Goal: Task Accomplishment & Management: Complete application form

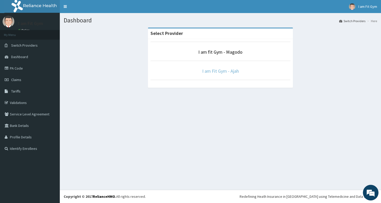
click at [206, 69] on link "I am Fit Gym - Ajah" at bounding box center [220, 71] width 37 height 6
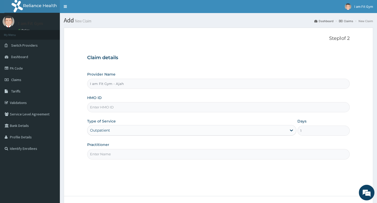
click at [150, 154] on input "Practitioner" at bounding box center [218, 154] width 262 height 10
type input "razzie"
click at [116, 107] on input "HMO ID" at bounding box center [218, 107] width 262 height 10
type input "tgs/10053/a"
click at [336, 174] on form "Step 1 of 2 Claim details Provider Name I am Fit Gym - Ajah HMO ID tgs/10053/a …" at bounding box center [218, 126] width 309 height 197
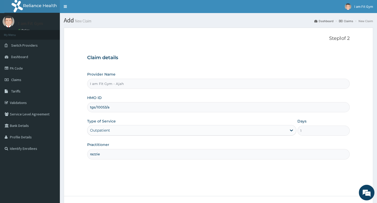
scroll to position [40, 0]
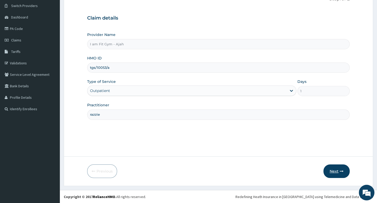
click at [342, 169] on button "Next" at bounding box center [336, 171] width 26 height 14
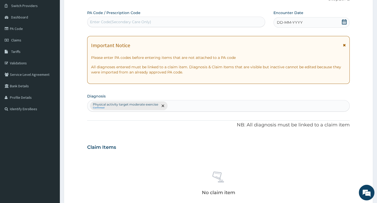
click at [299, 19] on div "DD-MM-YYYY" at bounding box center [311, 22] width 76 height 10
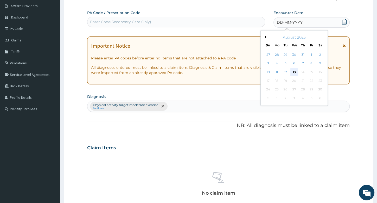
click at [295, 71] on div "13" at bounding box center [294, 72] width 8 height 8
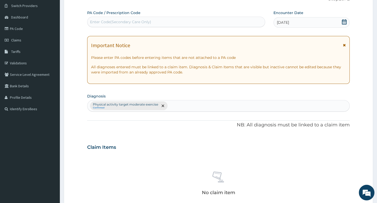
click at [200, 24] on div "Enter Code(Secondary Care Only)" at bounding box center [175, 22] width 177 height 8
type input "PA/799521"
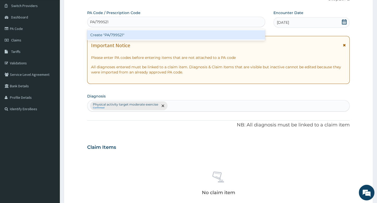
click at [179, 33] on div "Create "PA/799521"" at bounding box center [176, 34] width 178 height 9
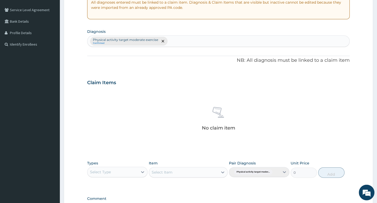
scroll to position [136, 0]
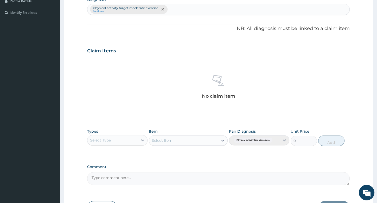
click at [126, 145] on div "Types Select Type" at bounding box center [117, 136] width 60 height 17
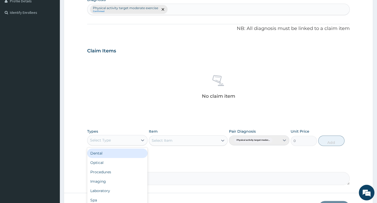
click at [126, 143] on div "Select Type" at bounding box center [112, 140] width 50 height 8
type input "gy"
click at [126, 150] on div "Gym" at bounding box center [117, 152] width 60 height 9
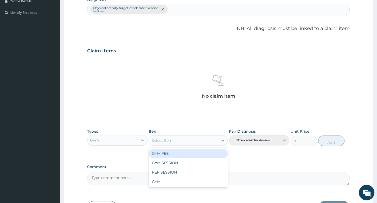
click at [161, 140] on div "Select Item" at bounding box center [162, 140] width 21 height 5
click at [163, 154] on div "GYM FEE" at bounding box center [188, 152] width 79 height 9
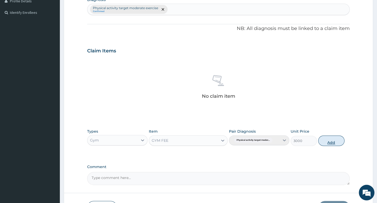
click at [324, 139] on button "Add" at bounding box center [331, 140] width 26 height 10
type input "0"
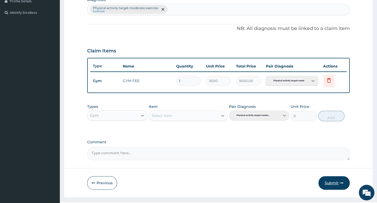
click at [326, 180] on button "Submit" at bounding box center [333, 183] width 31 height 14
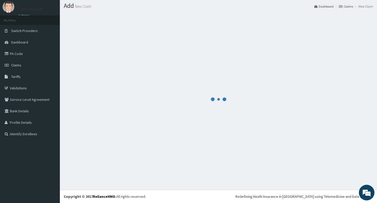
scroll to position [14, 0]
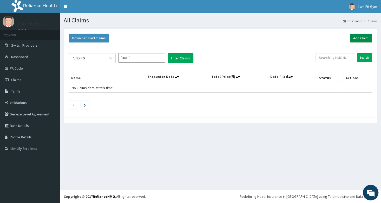
click at [359, 39] on link "Add Claim" at bounding box center [361, 38] width 22 height 9
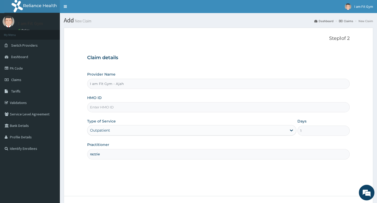
type input "razzie"
click at [166, 108] on input "HMO ID" at bounding box center [218, 107] width 262 height 10
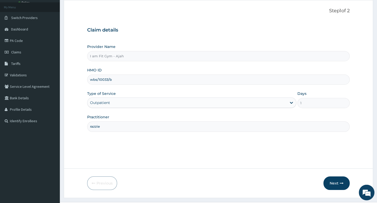
scroll to position [33, 0]
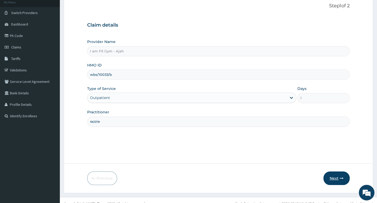
type input "wbs/10033/b"
click at [333, 172] on button "Next" at bounding box center [336, 178] width 26 height 14
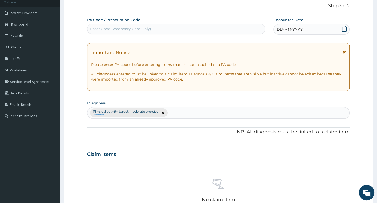
click at [300, 27] on span "DD-MM-YYYY" at bounding box center [290, 29] width 26 height 5
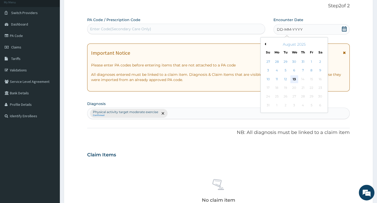
click at [295, 77] on div "13" at bounding box center [294, 79] width 8 height 8
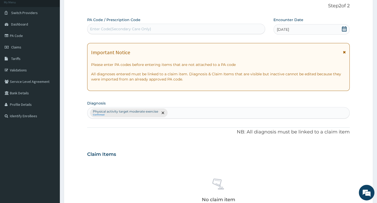
click at [184, 28] on div "Enter Code(Secondary Care Only)" at bounding box center [175, 29] width 177 height 8
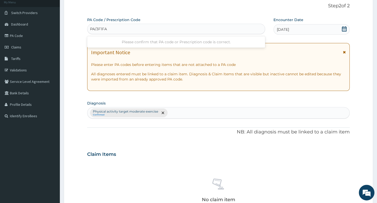
type input "PA/3F1FA1"
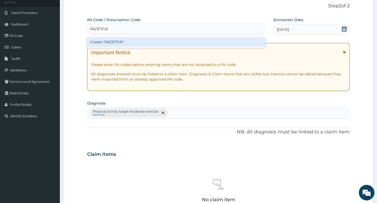
click at [164, 41] on div "Create "PA/3F1FA1"" at bounding box center [176, 41] width 178 height 9
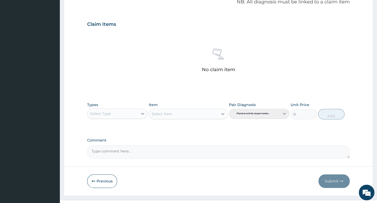
scroll to position [172, 0]
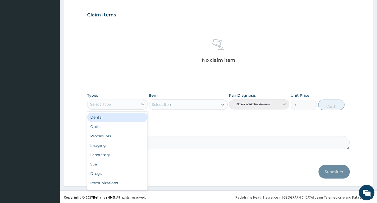
click at [136, 105] on div "Select Type" at bounding box center [112, 104] width 50 height 8
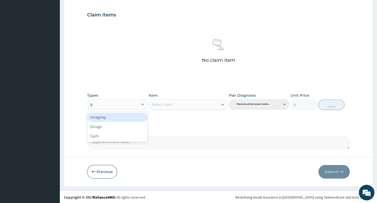
type input "gy"
click at [124, 115] on div "Gym" at bounding box center [117, 116] width 60 height 9
click at [167, 103] on div "Select Item" at bounding box center [188, 104] width 79 height 10
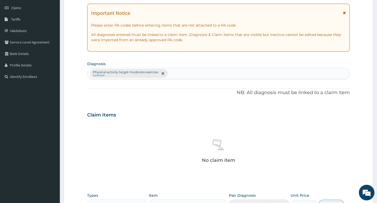
scroll to position [70, 0]
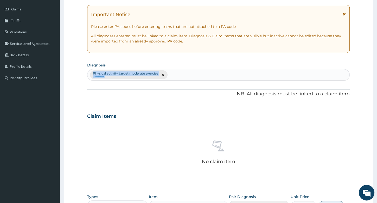
drag, startPoint x: 377, startPoint y: 90, endPoint x: 381, endPoint y: 60, distance: 31.2
click at [377, 60] on div "R EL Toggle navigation I am Fit Gym I am Fit Gym - iamfit.nigeria@gmail.com Mem…" at bounding box center [188, 117] width 377 height 375
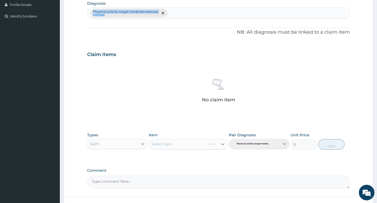
scroll to position [172, 0]
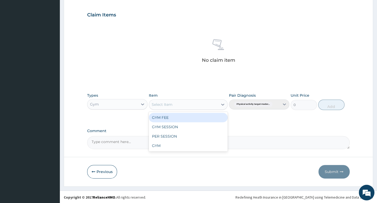
click at [201, 102] on div "Select Item" at bounding box center [183, 104] width 69 height 8
click at [200, 102] on div "Select Item" at bounding box center [183, 104] width 69 height 8
drag, startPoint x: 200, startPoint y: 102, endPoint x: 200, endPoint y: 116, distance: 13.8
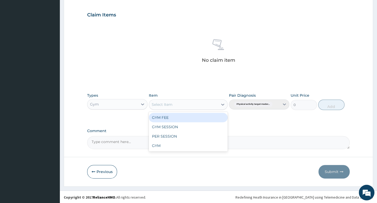
click at [200, 109] on div "option GYM FEE focused, 1 of 4. 4 results available. Use Up and Down to choose …" at bounding box center [188, 104] width 79 height 10
click at [200, 116] on div "GYM FEE" at bounding box center [188, 117] width 79 height 9
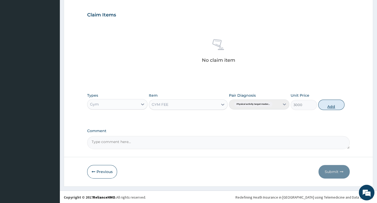
click at [323, 107] on button "Add" at bounding box center [331, 104] width 26 height 10
type input "0"
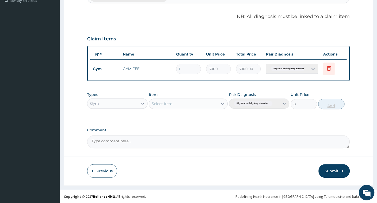
scroll to position [147, 0]
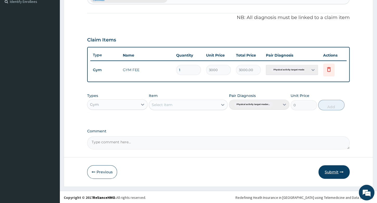
click at [339, 170] on button "Submit" at bounding box center [333, 172] width 31 height 14
